Goal: Check status

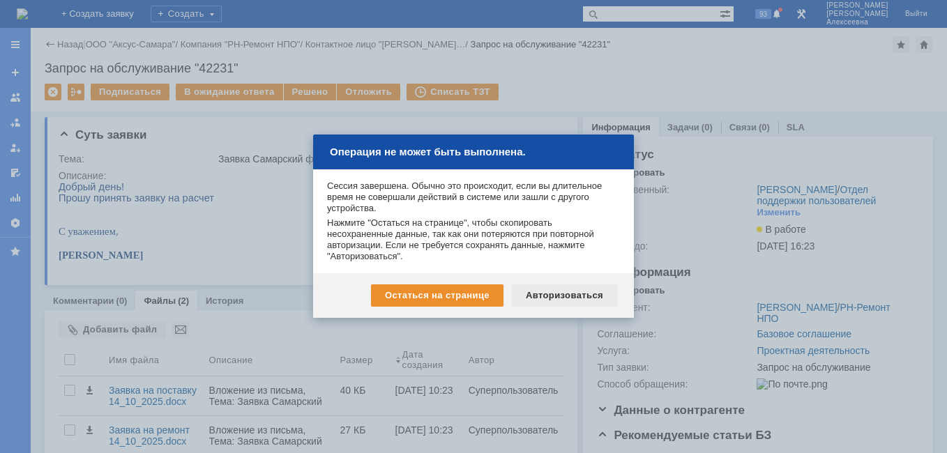
click at [565, 295] on div "Авторизоваться" at bounding box center [564, 296] width 105 height 22
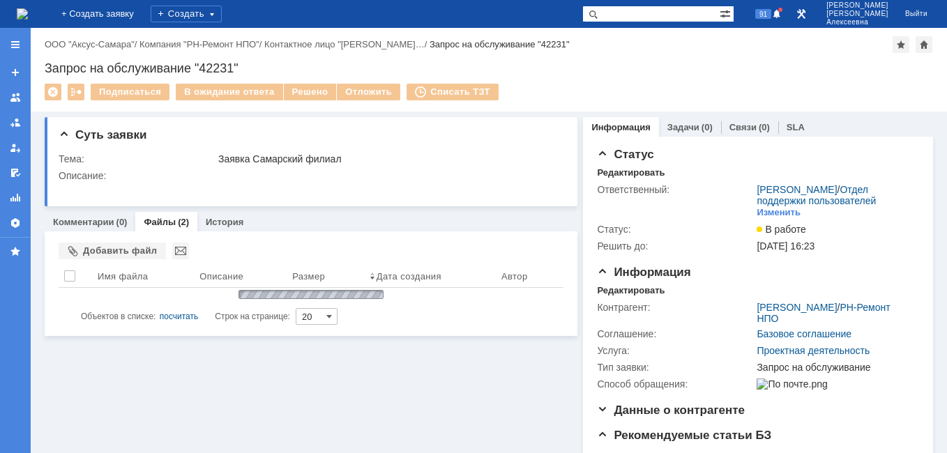
click at [652, 17] on input "text" at bounding box center [650, 14] width 137 height 17
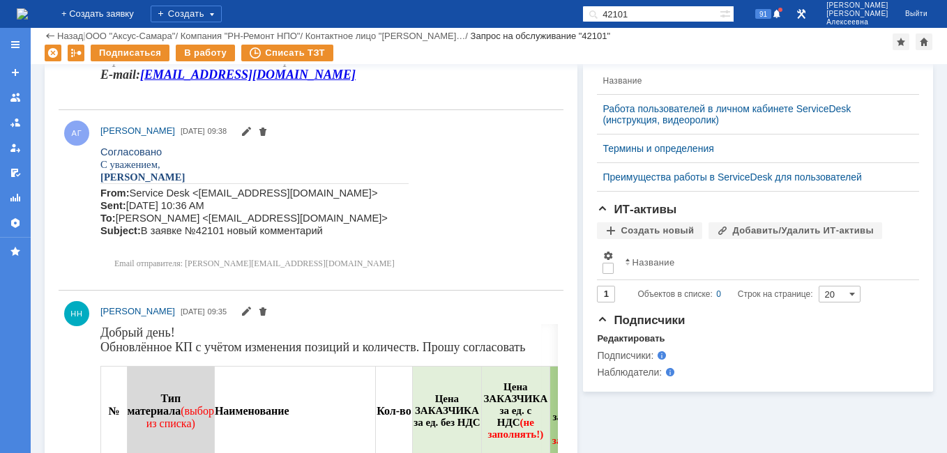
scroll to position [558, 0]
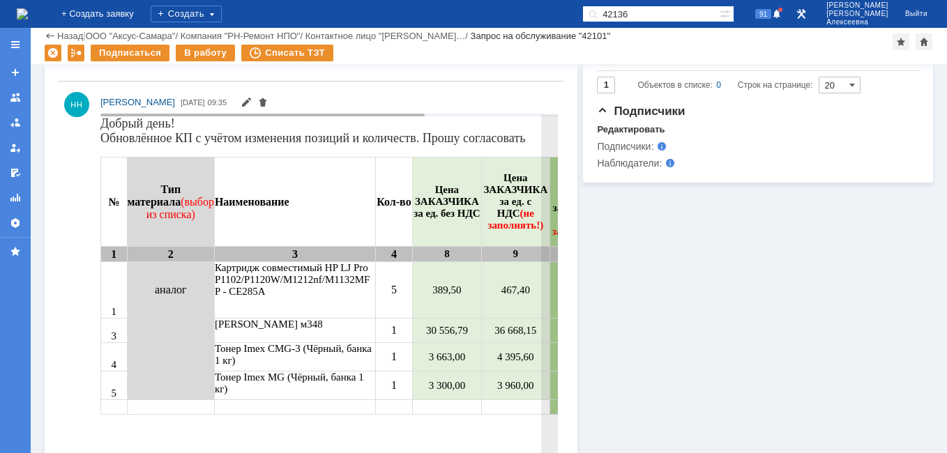
type input "42136"
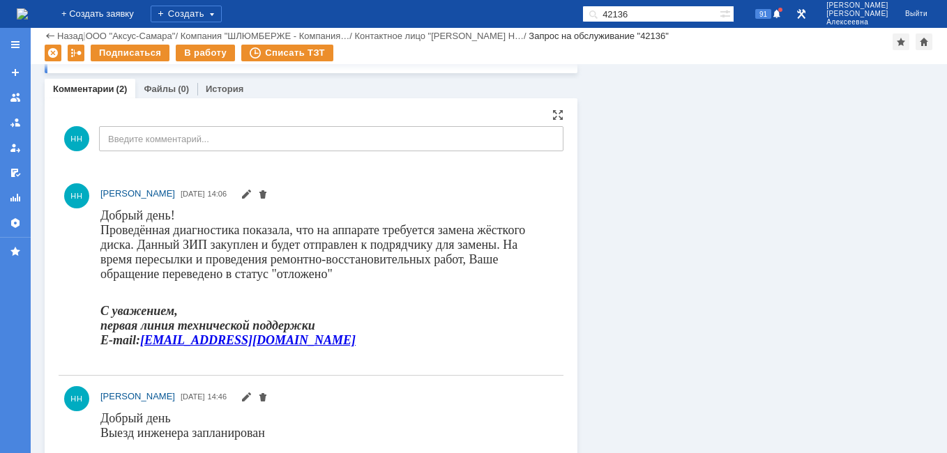
scroll to position [907, 0]
